Goal: Navigation & Orientation: Find specific page/section

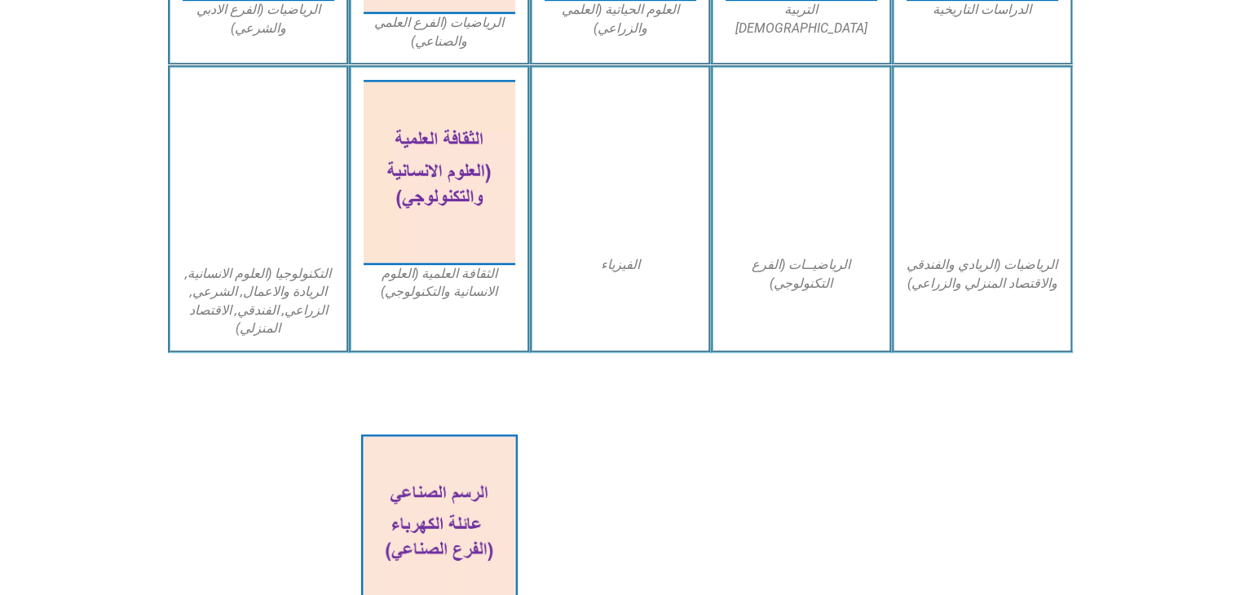
scroll to position [967, 0]
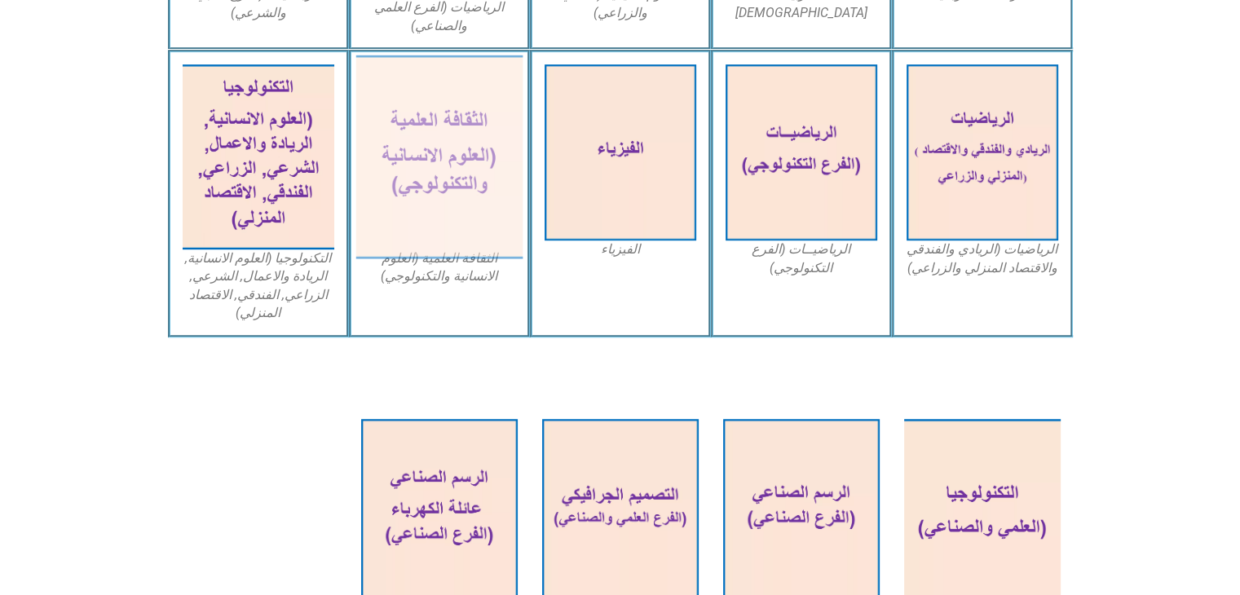
click at [443, 170] on img at bounding box center [438, 157] width 167 height 204
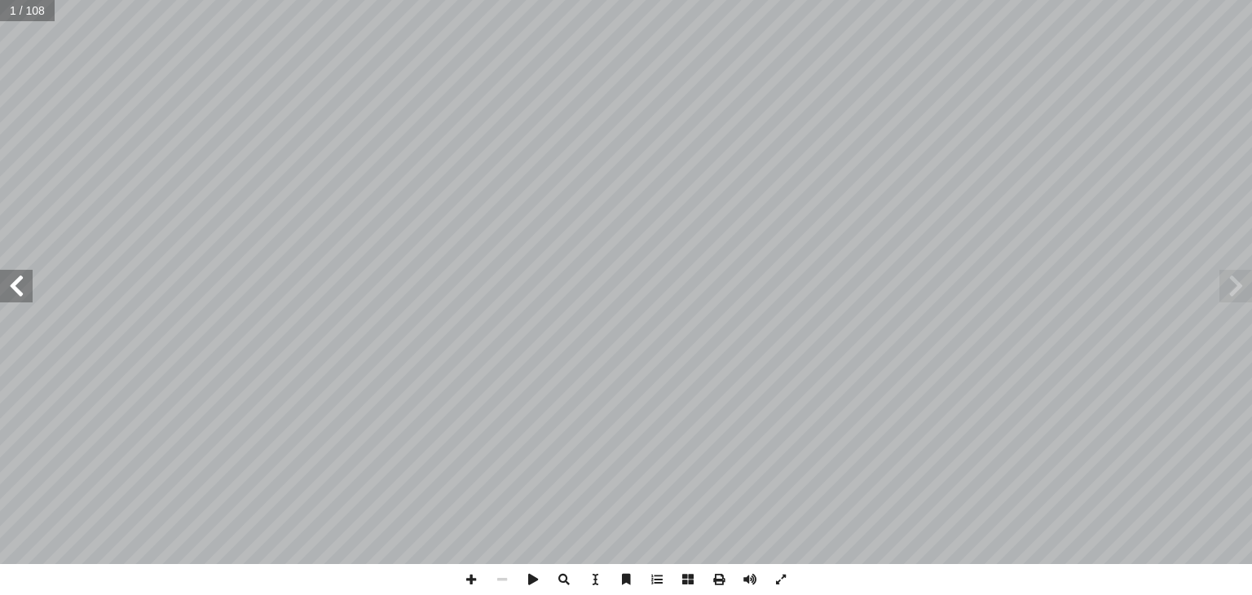
click at [30, 287] on span at bounding box center [16, 286] width 33 height 33
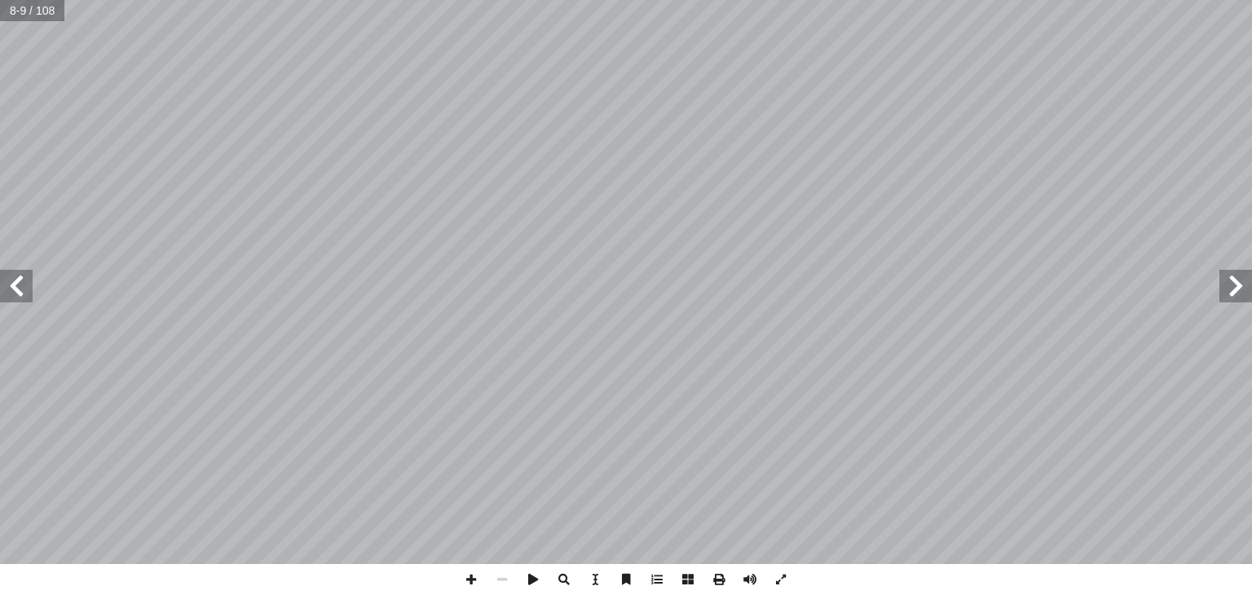
click at [30, 287] on span at bounding box center [16, 286] width 33 height 33
click at [469, 580] on span at bounding box center [471, 579] width 31 height 31
click at [13, 294] on span at bounding box center [16, 286] width 33 height 33
